Goal: Transaction & Acquisition: Download file/media

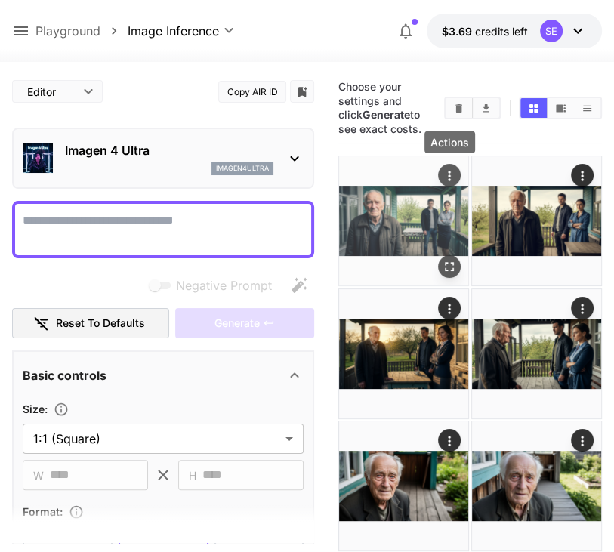
click at [449, 178] on icon "Actions" at bounding box center [449, 175] width 15 height 15
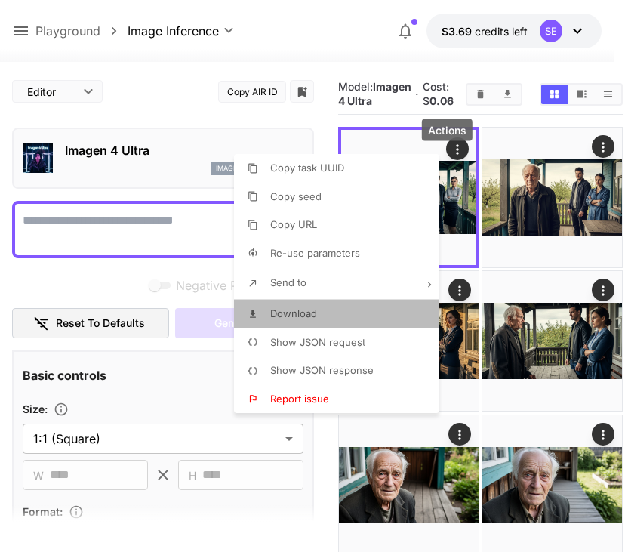
click at [375, 313] on li "Download" at bounding box center [341, 314] width 215 height 29
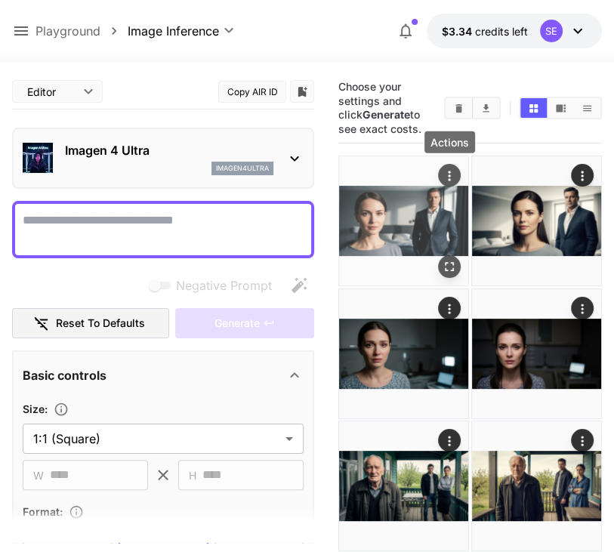
click at [449, 168] on icon "Actions" at bounding box center [449, 175] width 15 height 15
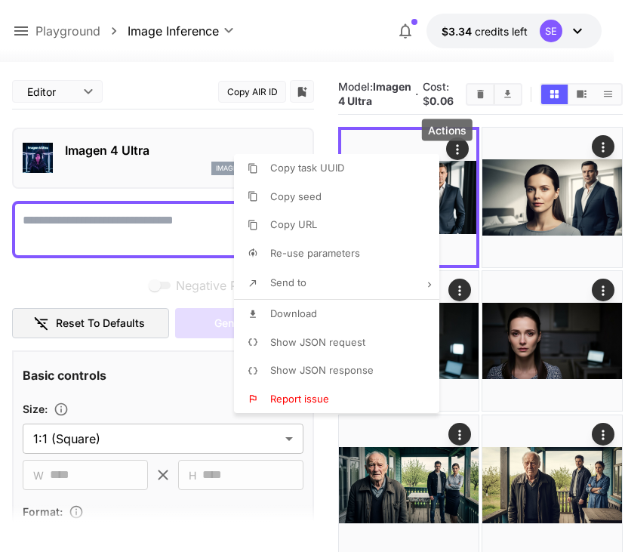
click at [384, 324] on li "Download" at bounding box center [341, 314] width 215 height 29
